Goal: Entertainment & Leisure: Consume media (video, audio)

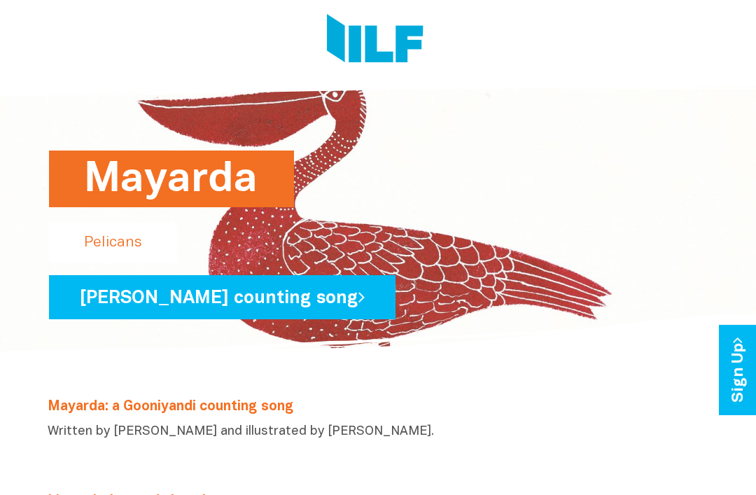
click at [90, 294] on link "[PERSON_NAME] counting song" at bounding box center [222, 297] width 346 height 44
click at [318, 288] on link "[PERSON_NAME] counting song" at bounding box center [222, 297] width 346 height 44
click at [96, 293] on link "[PERSON_NAME] counting song" at bounding box center [222, 297] width 346 height 44
click at [590, 400] on h3 "Mayarda: a Gooniyandi counting song" at bounding box center [378, 406] width 661 height 19
click at [62, 178] on div "Mayarda Pelicans Gooniyandi counting song" at bounding box center [377, 212] width 679 height 293
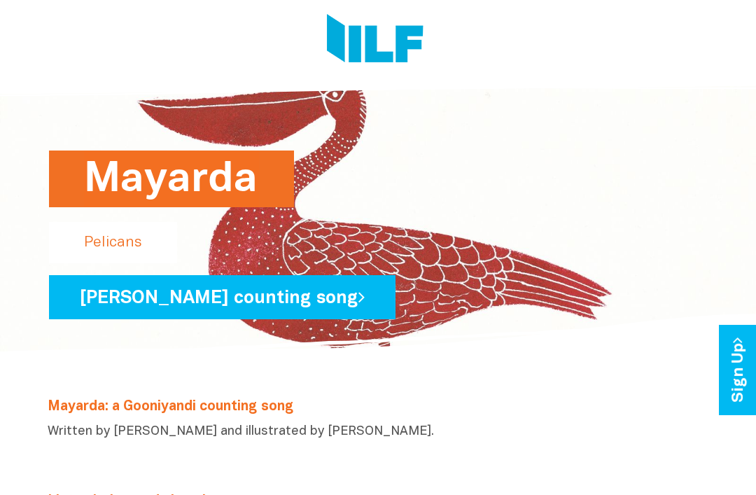
click at [358, 301] on icon at bounding box center [361, 297] width 6 height 18
click at [85, 185] on h1 "Mayarda" at bounding box center [171, 178] width 175 height 57
